Goal: Transaction & Acquisition: Purchase product/service

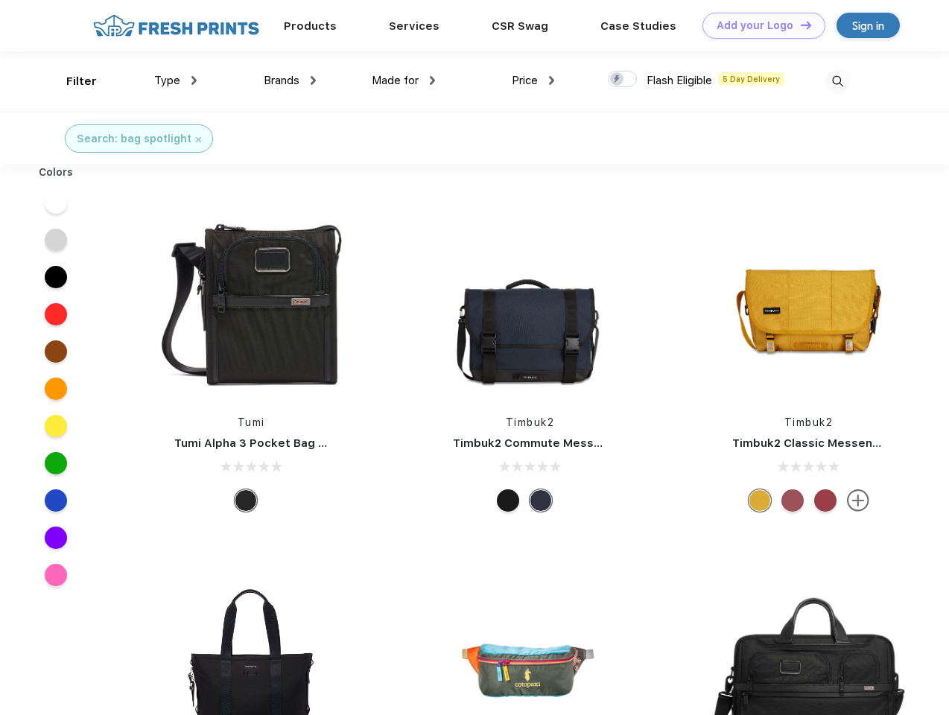
click at [758, 25] on link "Add your Logo Design Tool" at bounding box center [763, 26] width 123 height 26
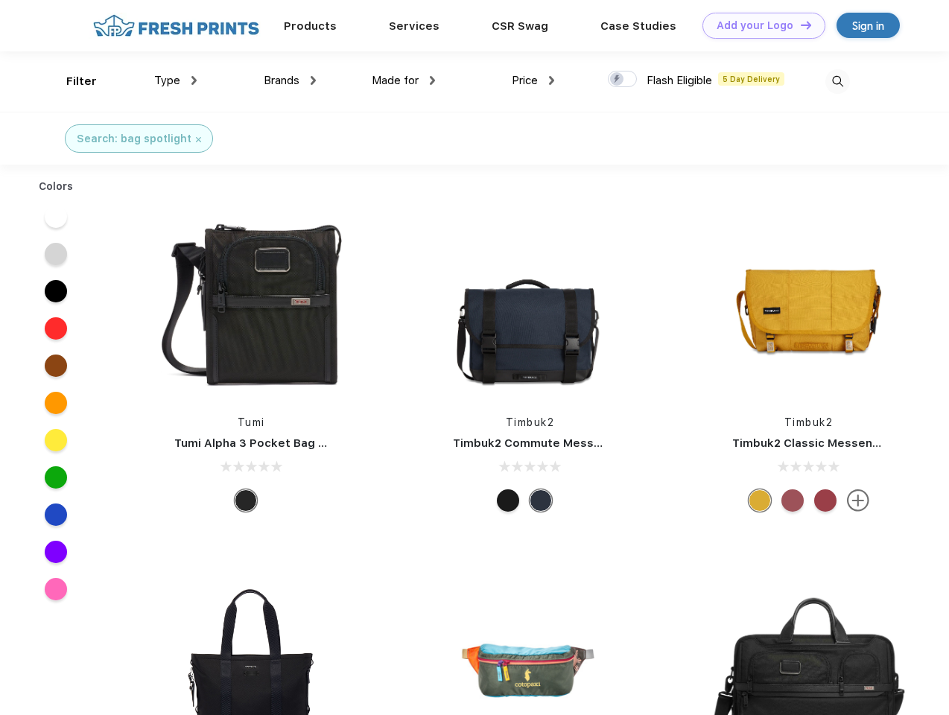
click at [0, 0] on div "Design Tool" at bounding box center [0, 0] width 0 height 0
click at [799, 25] on link "Add your Logo Design Tool" at bounding box center [763, 26] width 123 height 26
click at [71, 81] on div "Filter" at bounding box center [81, 81] width 31 height 17
click at [176, 80] on span "Type" at bounding box center [167, 80] width 26 height 13
click at [290, 80] on span "Brands" at bounding box center [282, 80] width 36 height 13
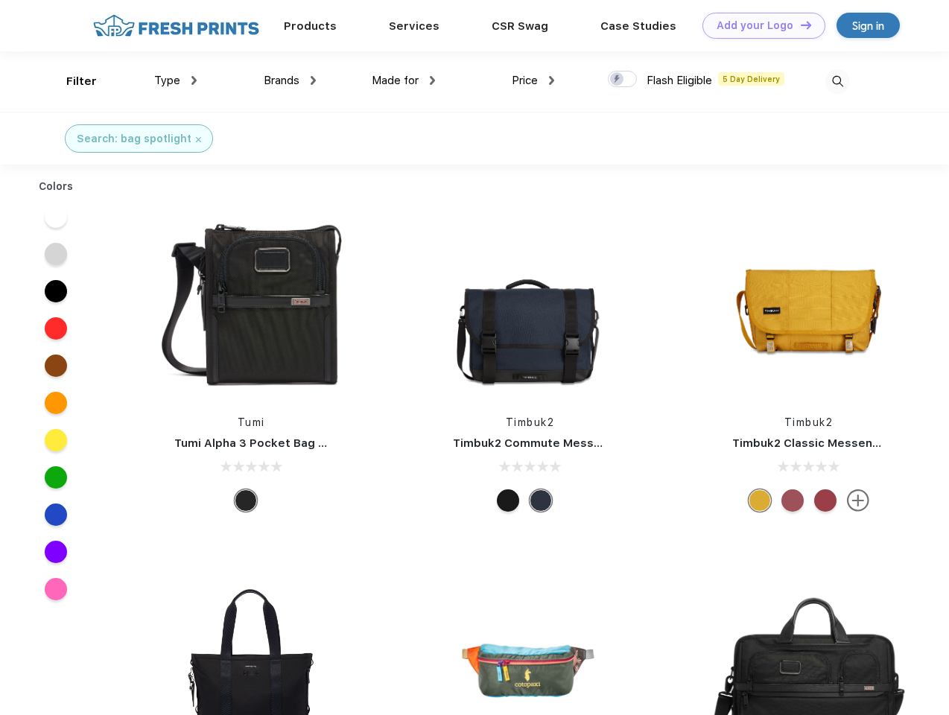
click at [404, 80] on span "Made for" at bounding box center [395, 80] width 47 height 13
click at [533, 80] on span "Price" at bounding box center [525, 80] width 26 height 13
click at [623, 80] on div at bounding box center [622, 79] width 29 height 16
click at [617, 80] on input "checkbox" at bounding box center [613, 75] width 10 height 10
click at [837, 81] on img at bounding box center [837, 81] width 25 height 25
